Goal: Contribute content

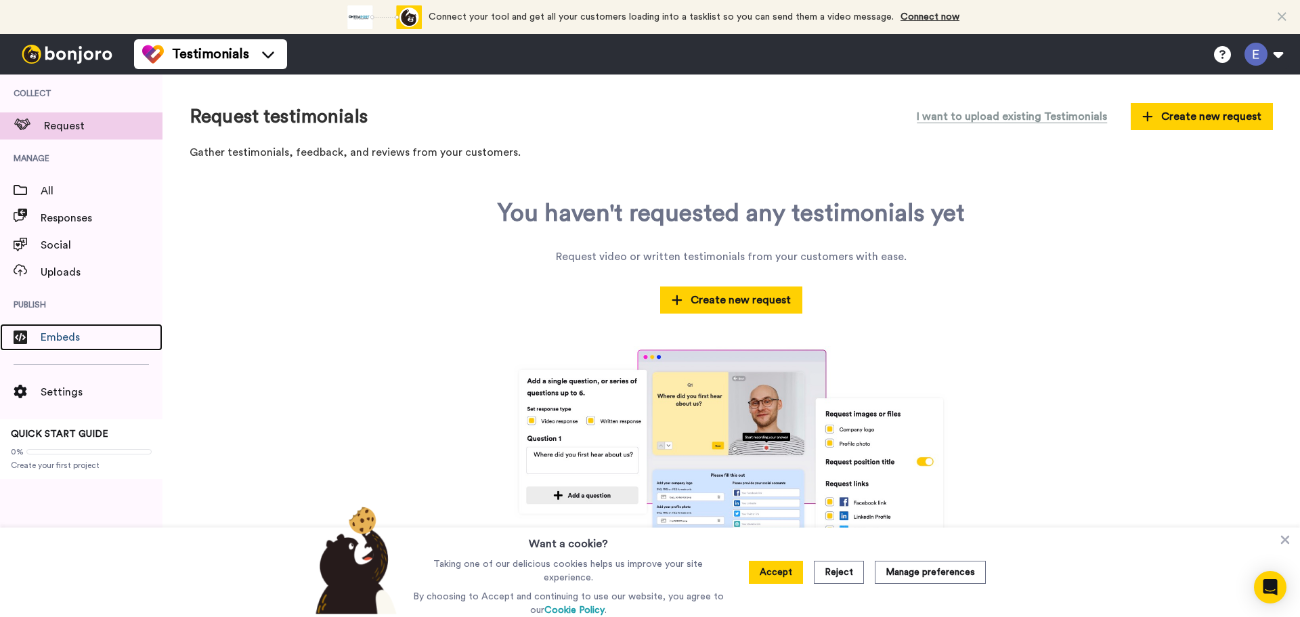
drag, startPoint x: 101, startPoint y: 337, endPoint x: 561, endPoint y: 282, distance: 463.8
click at [101, 337] on span "Embeds" at bounding box center [102, 337] width 122 height 16
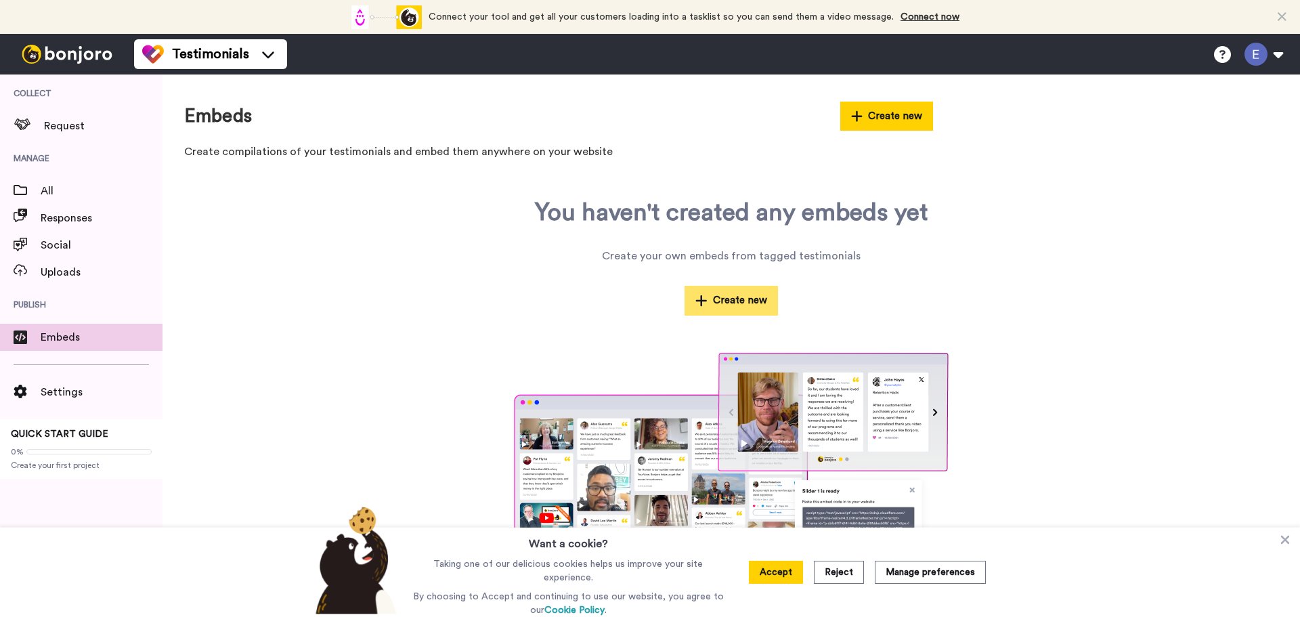
click at [727, 311] on button "Create new" at bounding box center [731, 300] width 93 height 29
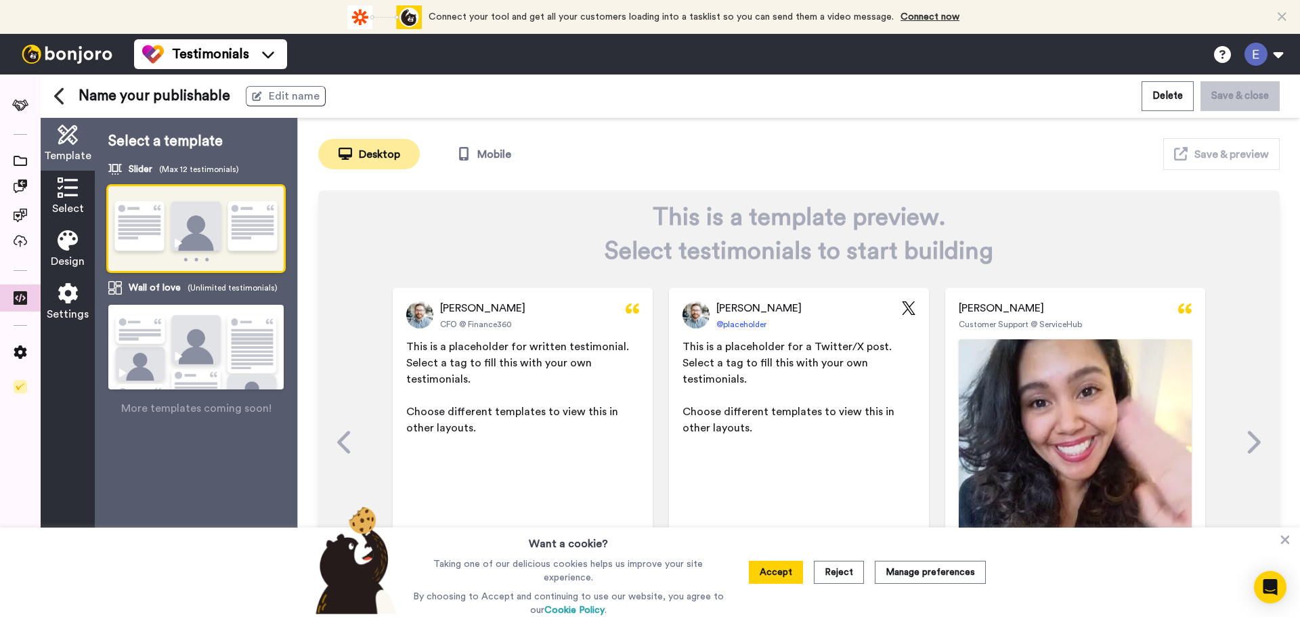
scroll to position [83, 0]
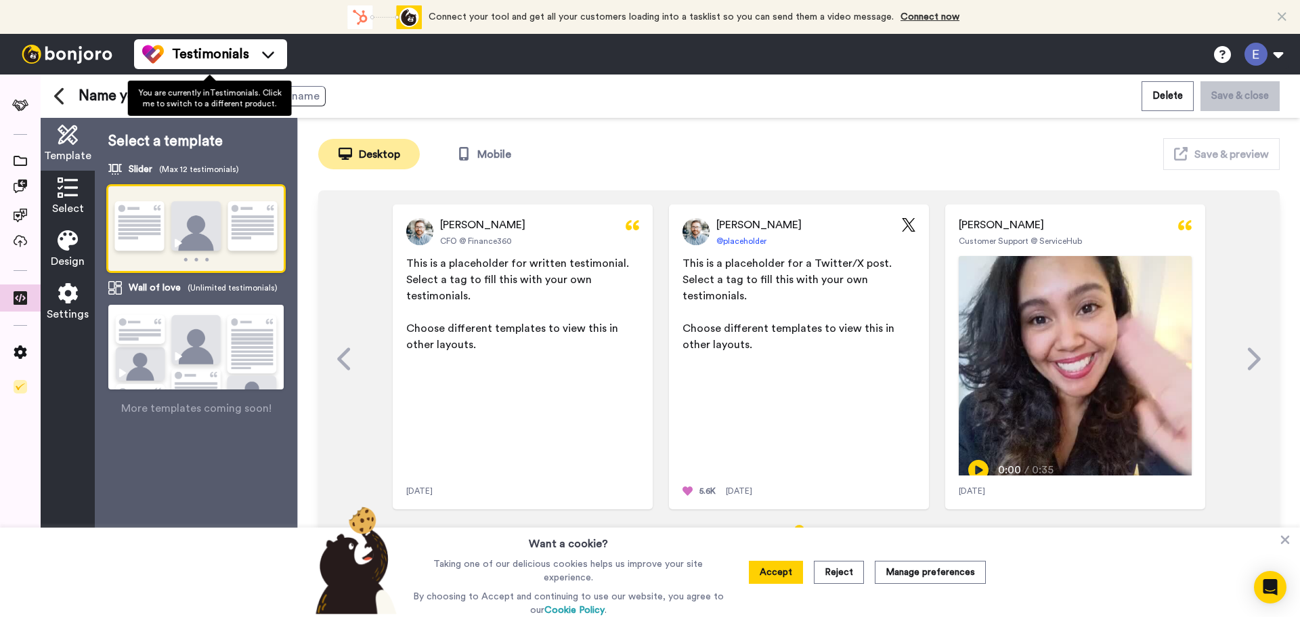
click at [49, 102] on div "Name your publishable Edit name Delete Save & close" at bounding box center [671, 96] width 1260 height 43
click at [66, 100] on button at bounding box center [63, 96] width 19 height 19
